Goal: Navigation & Orientation: Find specific page/section

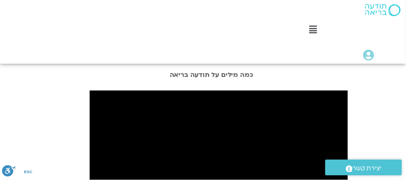
click at [413, 76] on div "כמה מילים על תודעה בריאה" at bounding box center [216, 77] width 414 height 16
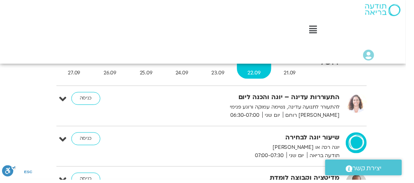
scroll to position [98, -8]
click at [85, 100] on link "כניסה" at bounding box center [88, 100] width 30 height 13
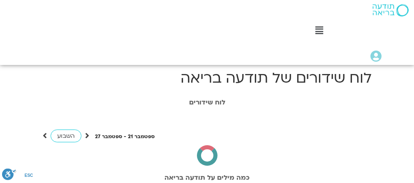
scroll to position [0, -8]
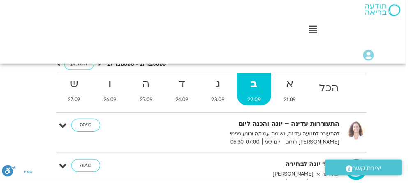
click at [88, 127] on link "כניסה" at bounding box center [88, 127] width 30 height 13
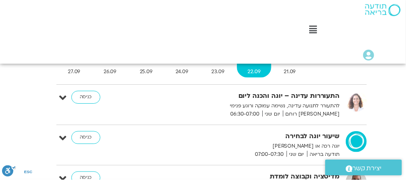
scroll to position [106, -8]
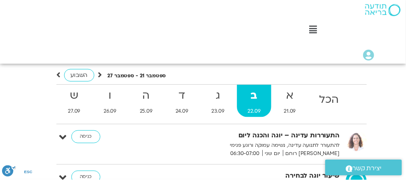
click at [86, 139] on link "כניסה" at bounding box center [88, 139] width 30 height 13
